Goal: Task Accomplishment & Management: Manage account settings

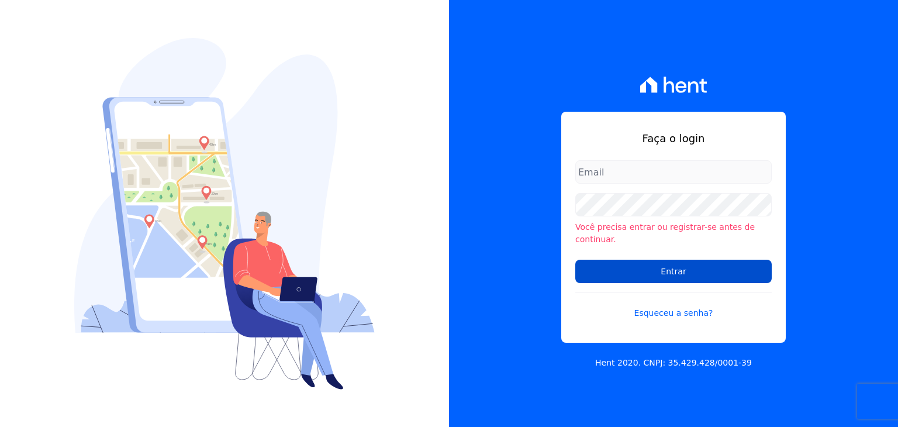
click at [657, 267] on input "Entrar" at bounding box center [673, 271] width 196 height 23
type input "[EMAIL_ADDRESS][DOMAIN_NAME]"
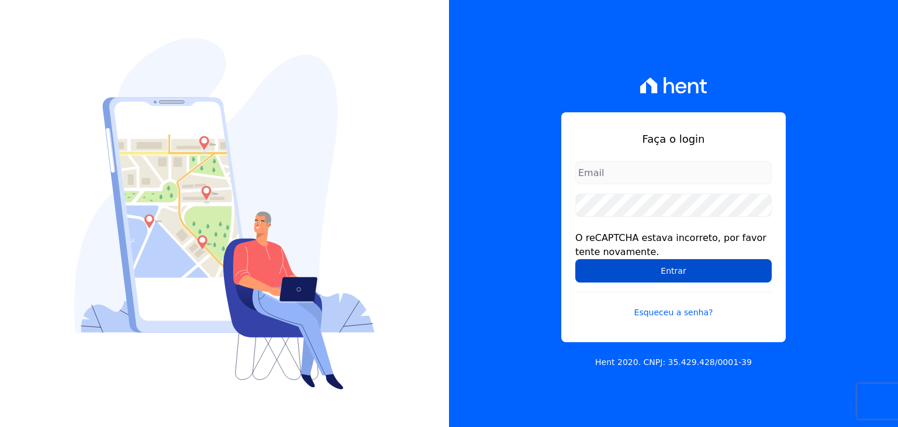
type input "administracao@vilaurbe.com.br"
click at [657, 268] on input "Entrar" at bounding box center [673, 270] width 196 height 23
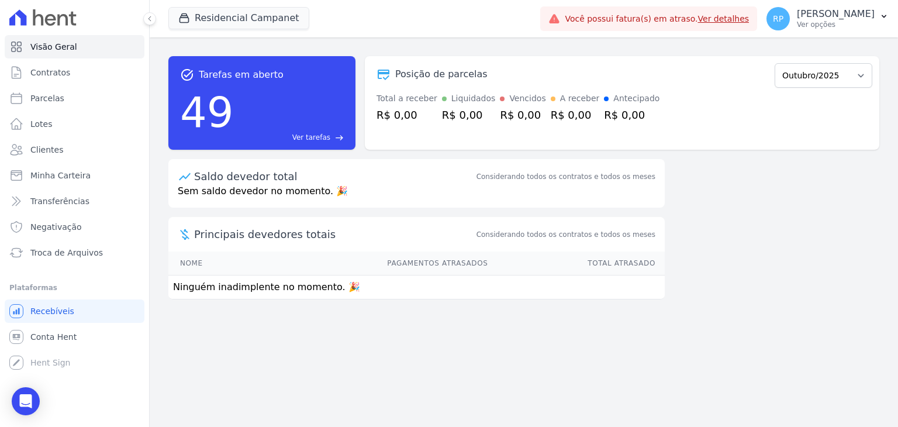
click at [730, 18] on link "Ver detalhes" at bounding box center [723, 18] width 51 height 9
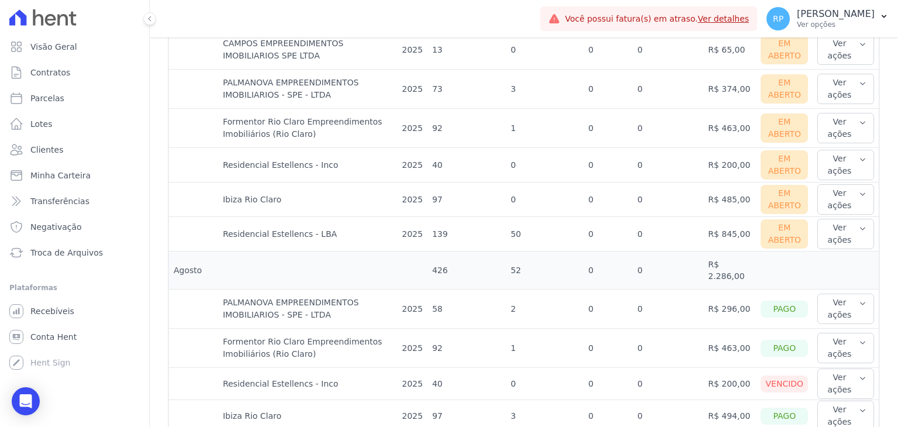
scroll to position [643, 0]
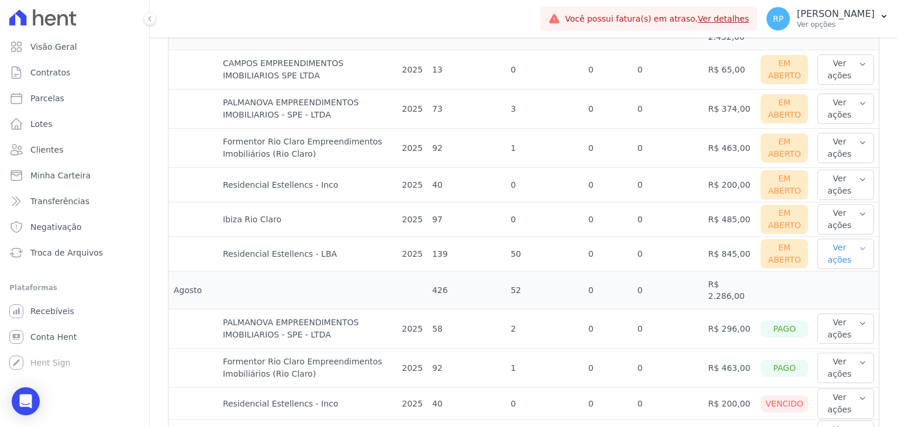
click at [859, 244] on icon "button" at bounding box center [863, 248] width 8 height 9
click at [842, 286] on link "Ver boleto" at bounding box center [865, 292] width 87 height 12
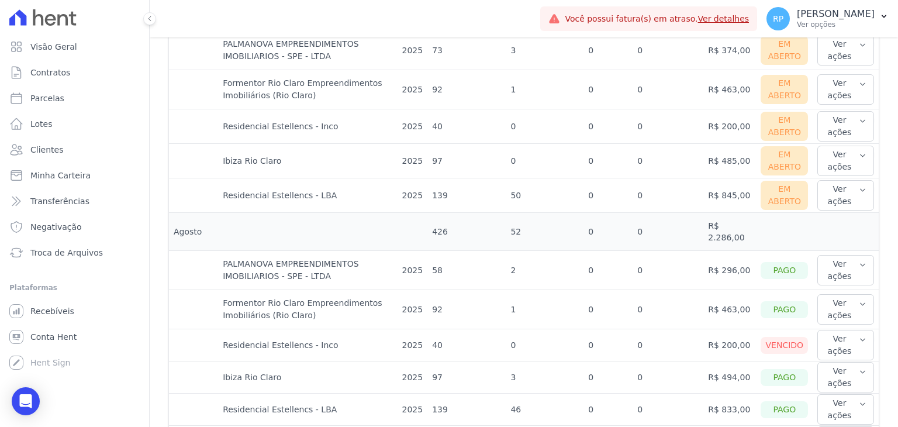
scroll to position [643, 0]
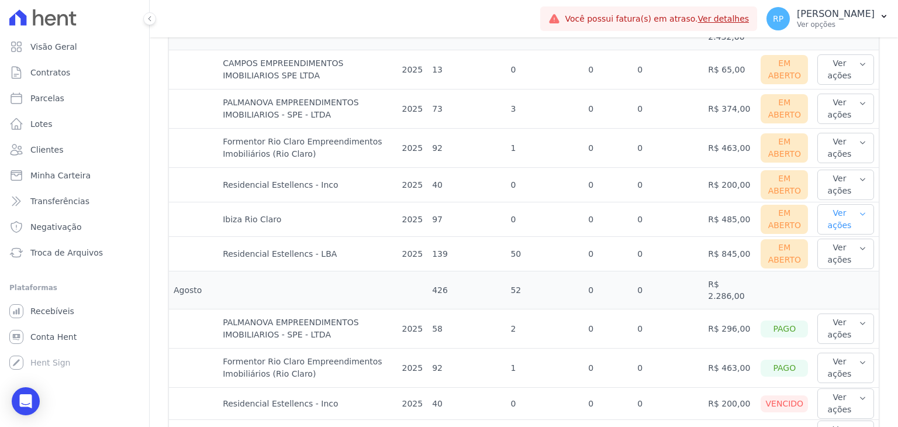
click at [859, 209] on icon "button" at bounding box center [863, 213] width 8 height 9
click at [860, 178] on icon "button" at bounding box center [862, 179] width 5 height 2
click at [859, 138] on icon "button" at bounding box center [863, 142] width 8 height 9
click at [859, 99] on icon "button" at bounding box center [863, 103] width 8 height 9
click at [860, 63] on icon "button" at bounding box center [862, 64] width 5 height 2
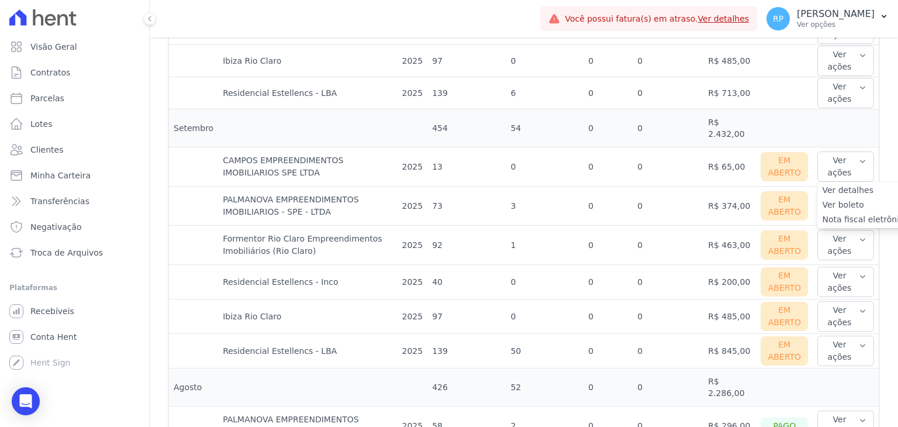
scroll to position [526, 0]
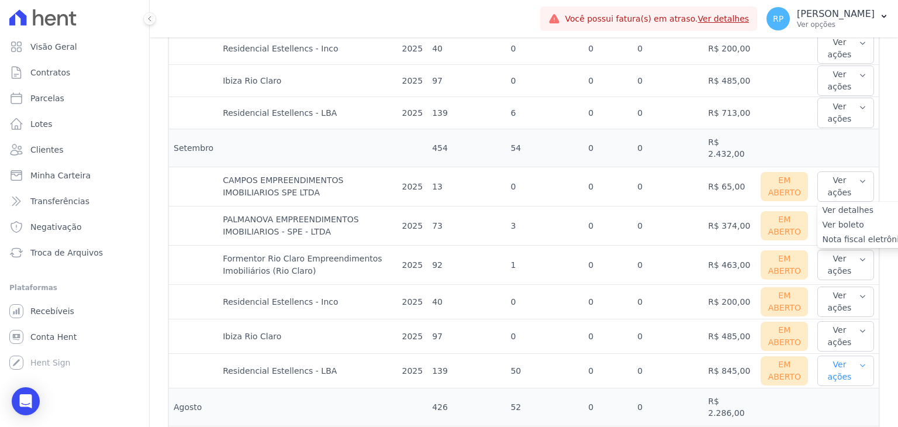
click at [860, 364] on icon "button" at bounding box center [862, 365] width 5 height 2
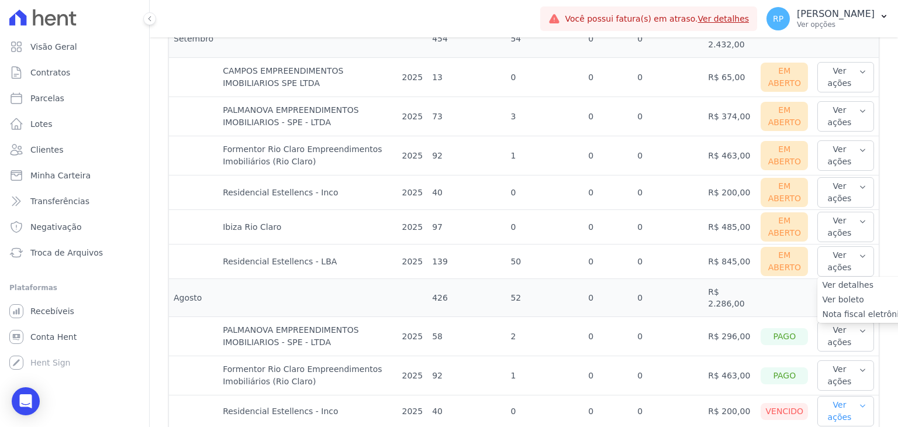
scroll to position [643, 0]
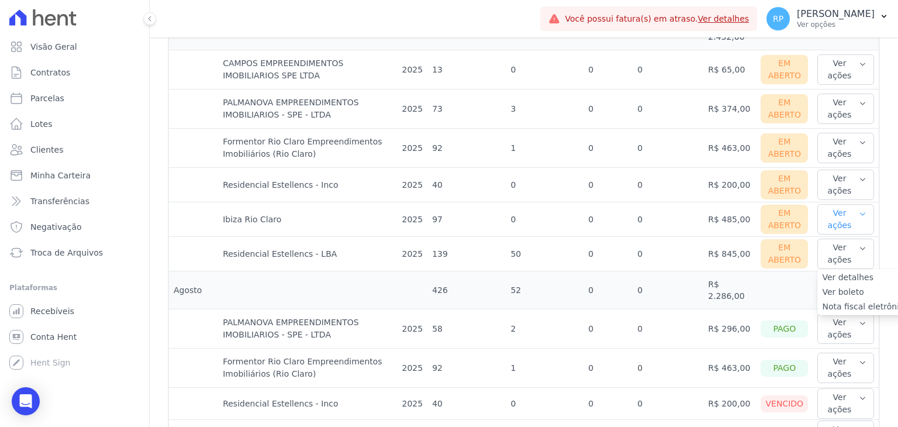
click at [859, 209] on icon "button" at bounding box center [863, 213] width 8 height 9
click at [859, 175] on icon "button" at bounding box center [863, 179] width 8 height 9
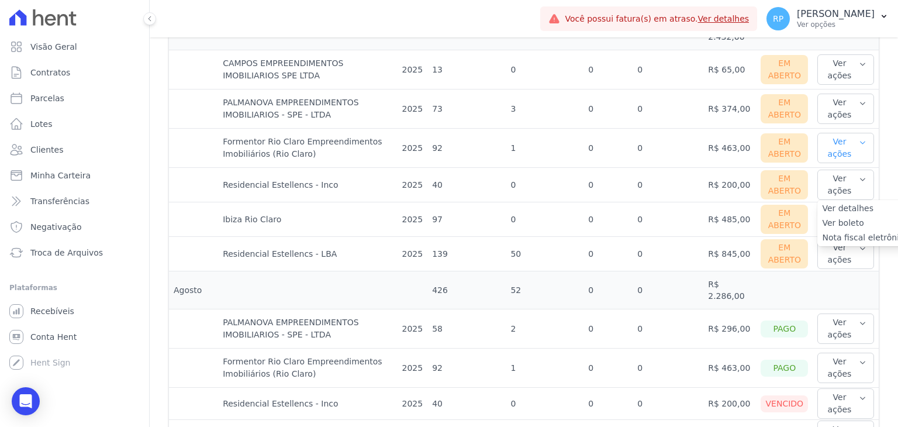
click at [860, 141] on icon "button" at bounding box center [862, 142] width 5 height 2
click at [859, 138] on icon "button" at bounding box center [863, 142] width 8 height 9
click at [859, 99] on icon "button" at bounding box center [863, 103] width 8 height 9
click at [859, 60] on icon "button" at bounding box center [863, 64] width 8 height 9
